Goal: Navigation & Orientation: Find specific page/section

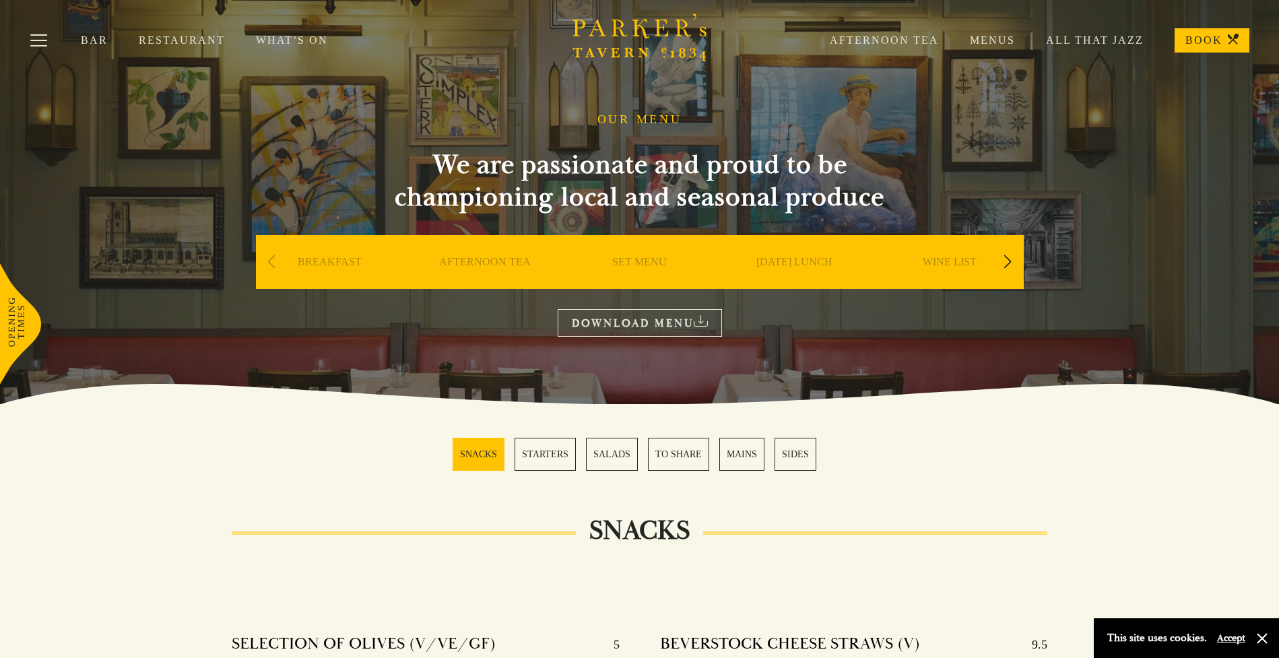
click at [329, 281] on link "BREAKFAST" at bounding box center [330, 282] width 64 height 54
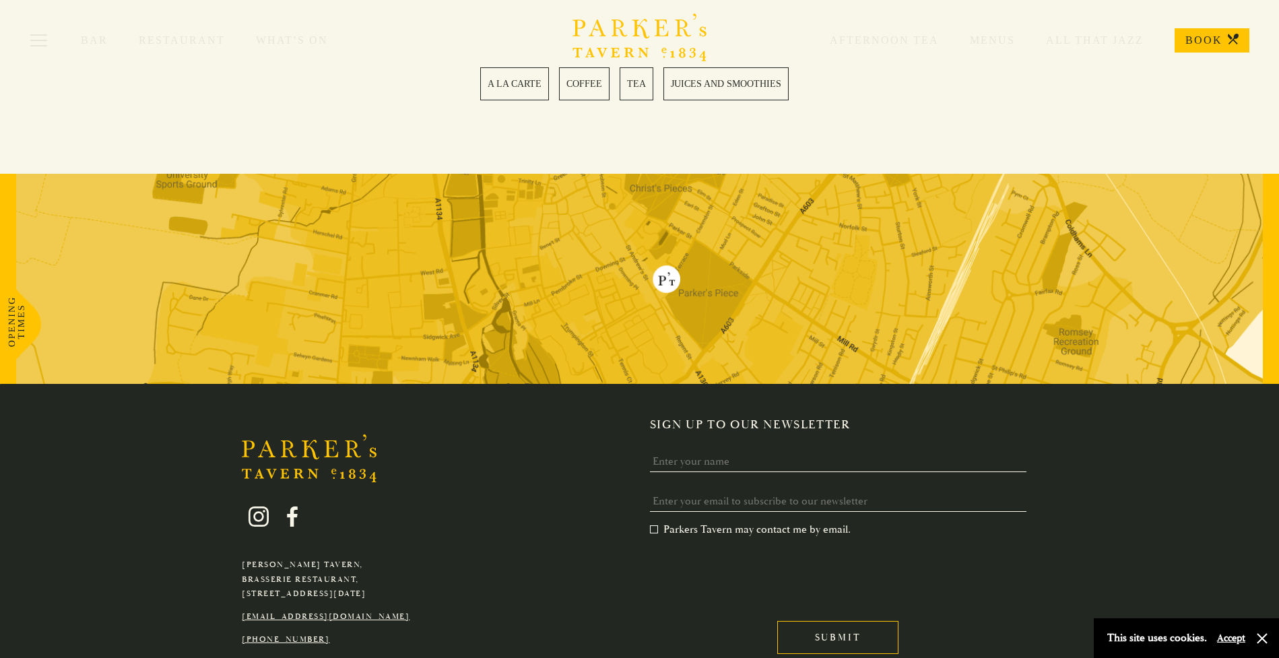
scroll to position [2389, 0]
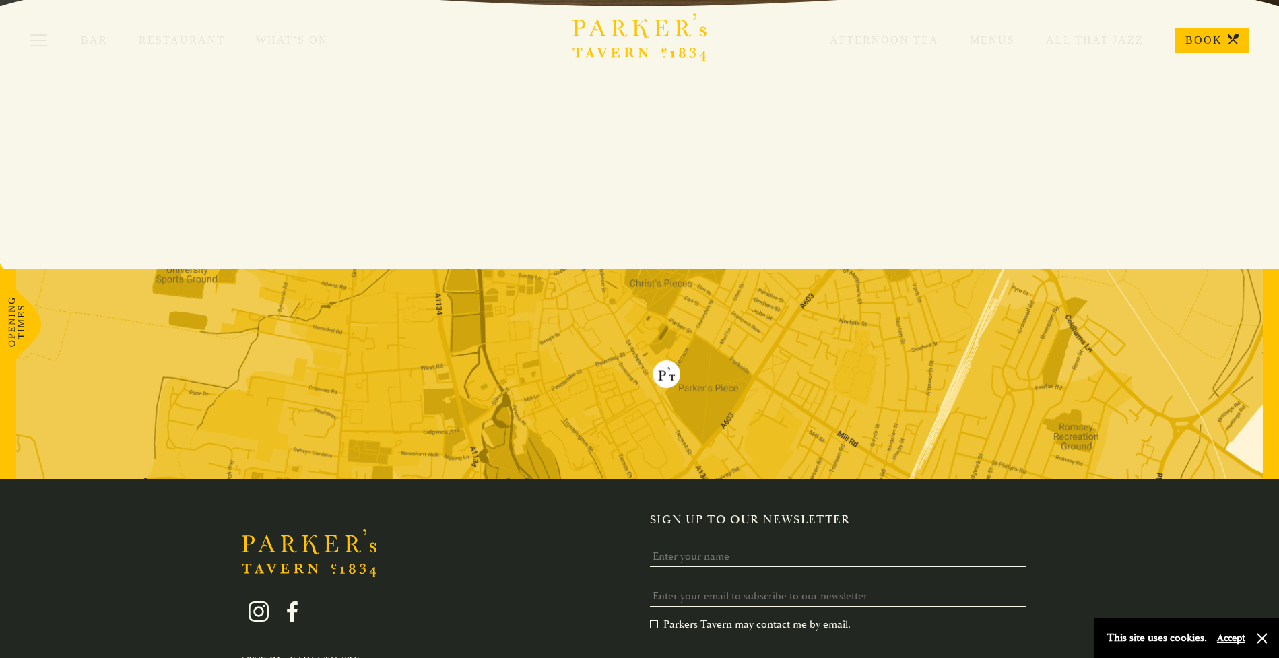
scroll to position [576, 0]
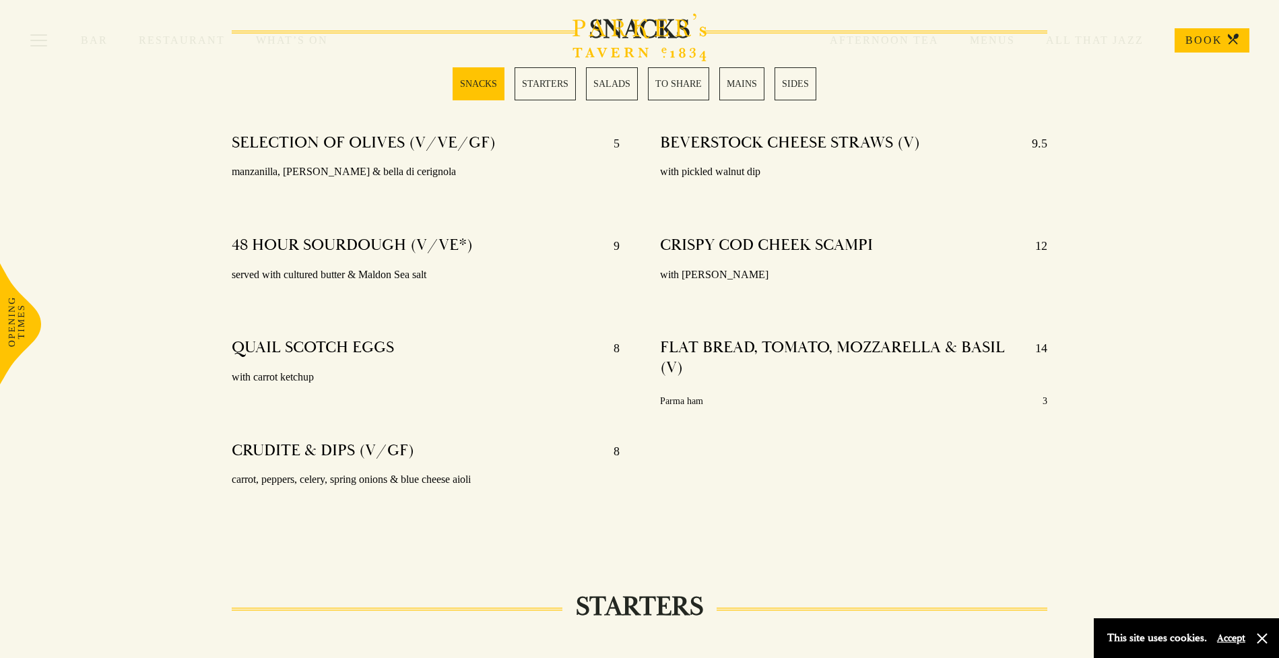
scroll to position [575, 0]
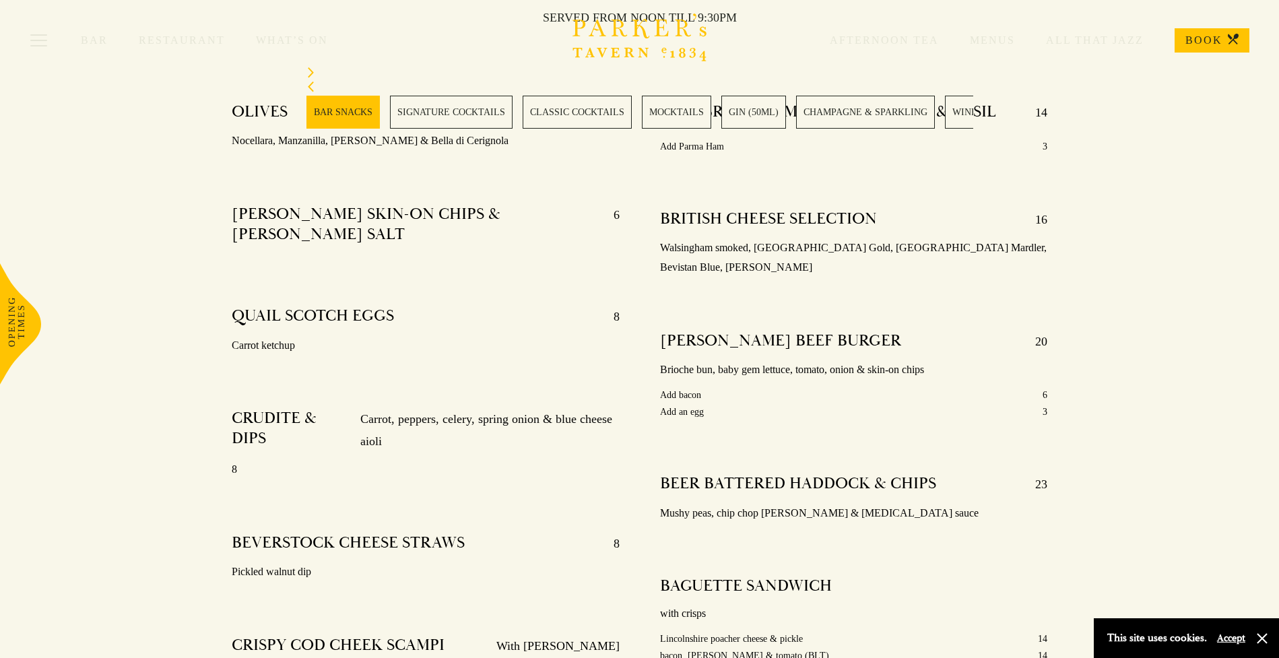
scroll to position [1114, 0]
